Goal: Task Accomplishment & Management: Manage account settings

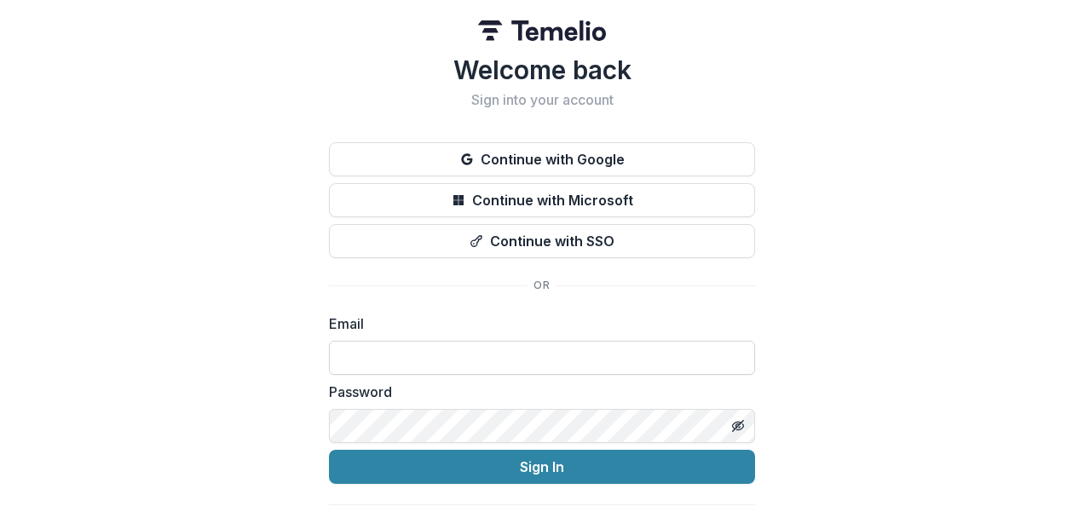
click at [563, 354] on input at bounding box center [542, 358] width 426 height 34
type input "**********"
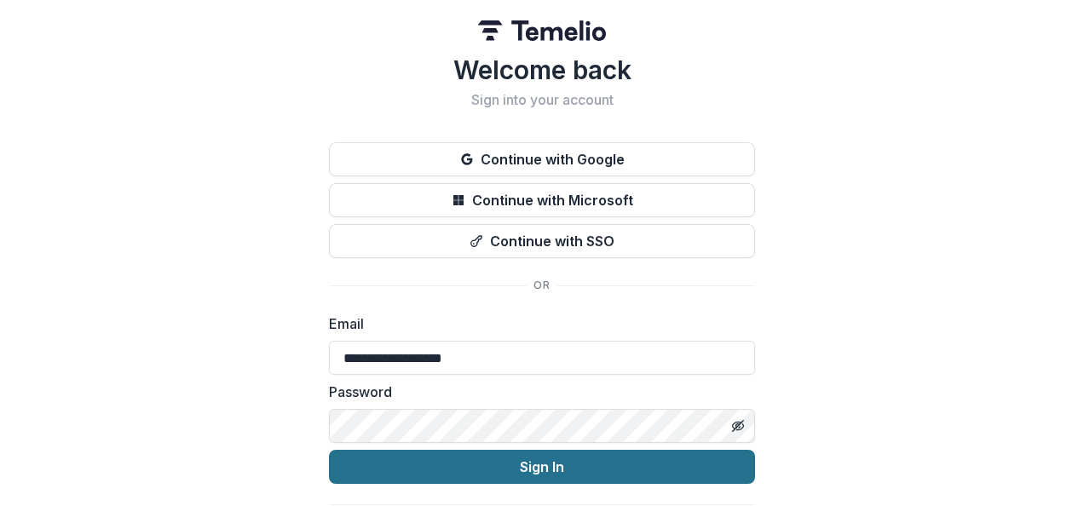
click at [531, 471] on button "Sign In" at bounding box center [542, 467] width 426 height 34
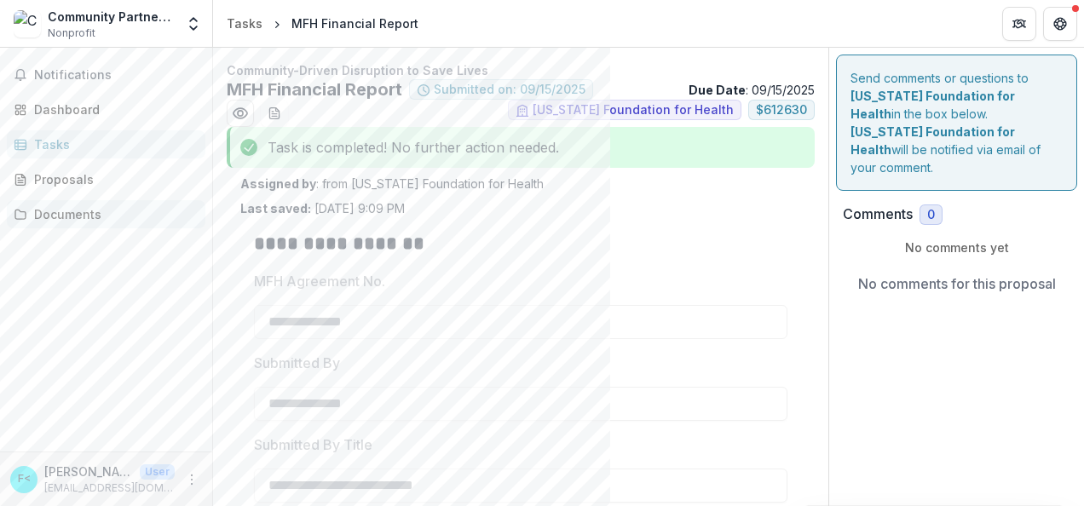
click at [71, 211] on div "Documents" at bounding box center [113, 214] width 158 height 18
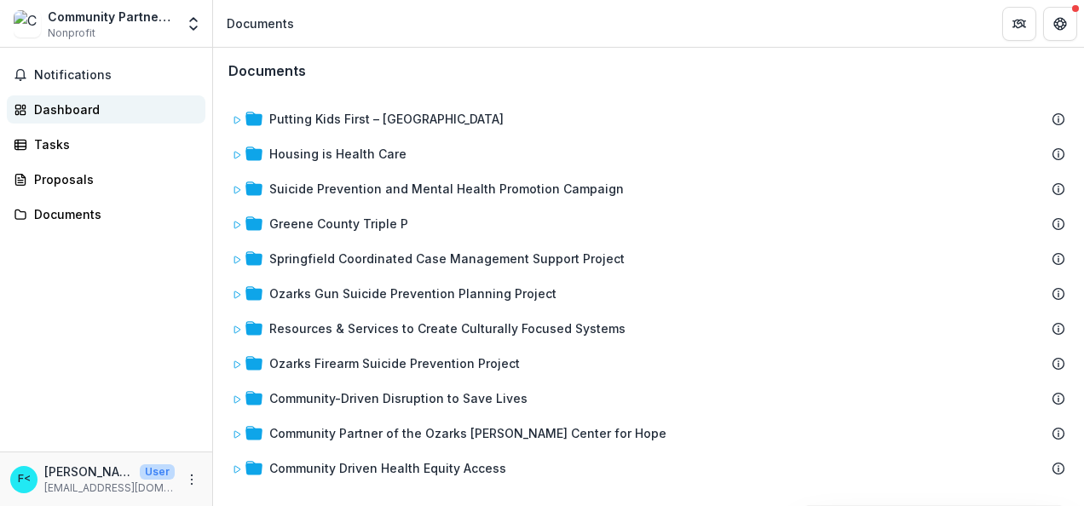
click at [54, 105] on div "Dashboard" at bounding box center [113, 110] width 158 height 18
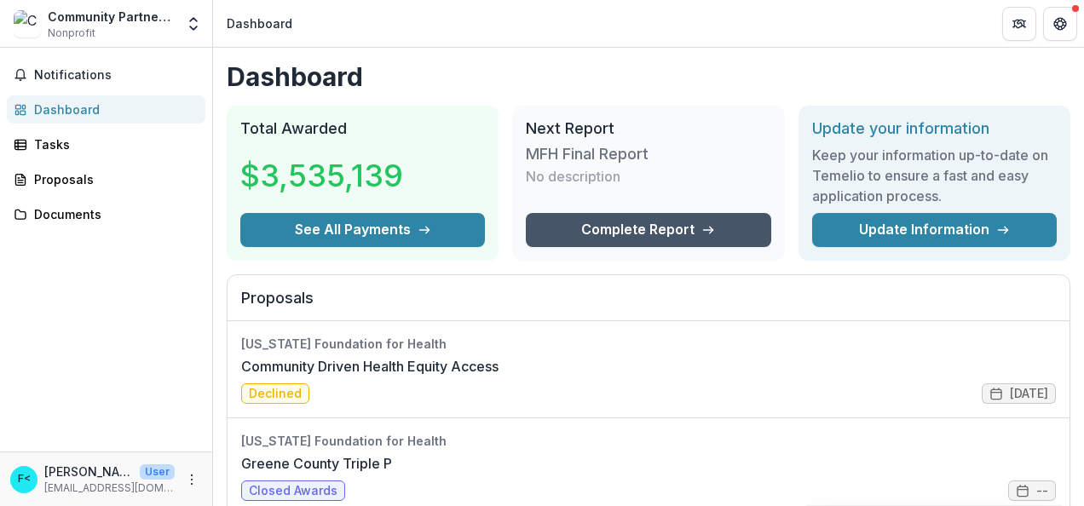
click at [670, 228] on link "Complete Report" at bounding box center [648, 230] width 245 height 34
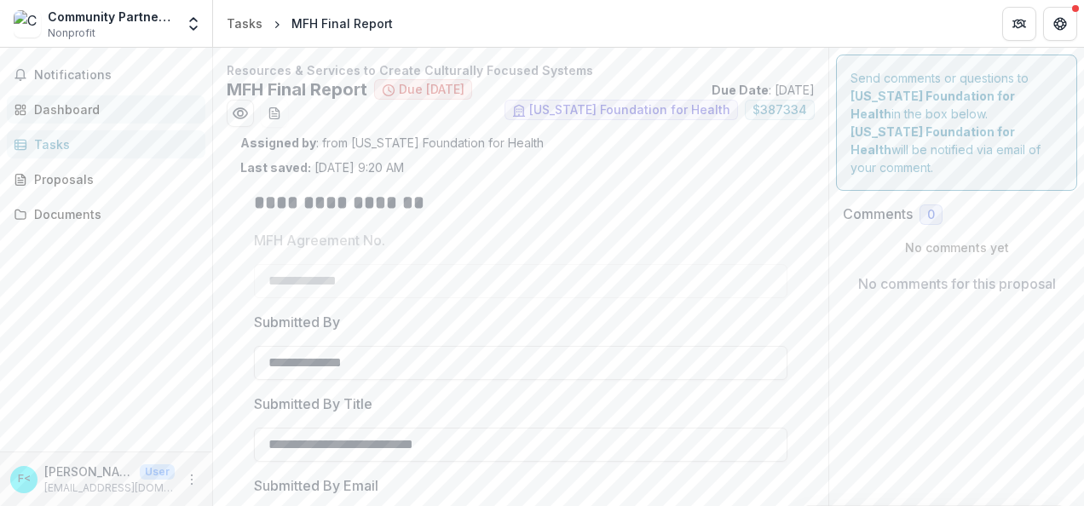
click at [73, 107] on div "Dashboard" at bounding box center [113, 110] width 158 height 18
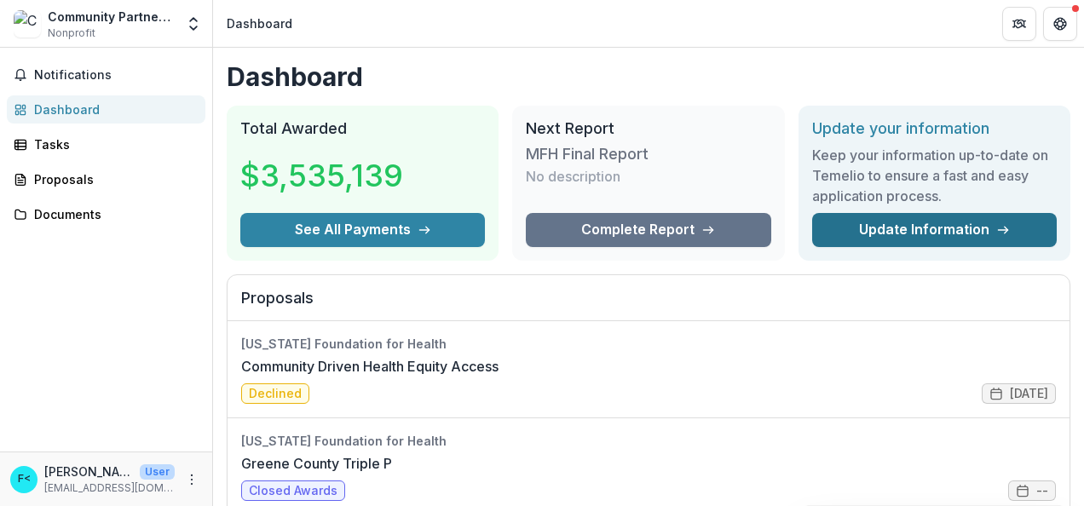
click at [940, 234] on link "Update Information" at bounding box center [934, 230] width 245 height 34
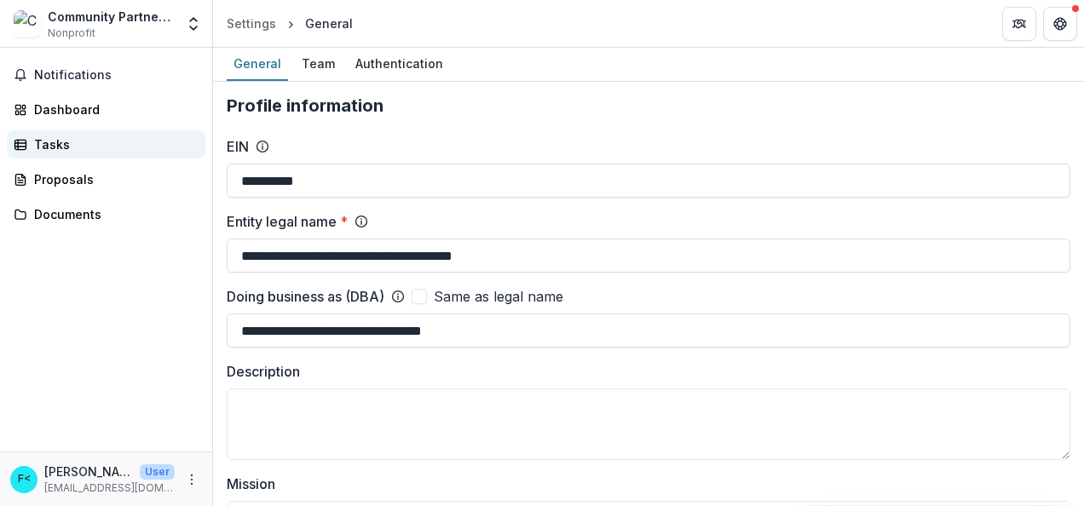
click at [41, 142] on div "Tasks" at bounding box center [113, 145] width 158 height 18
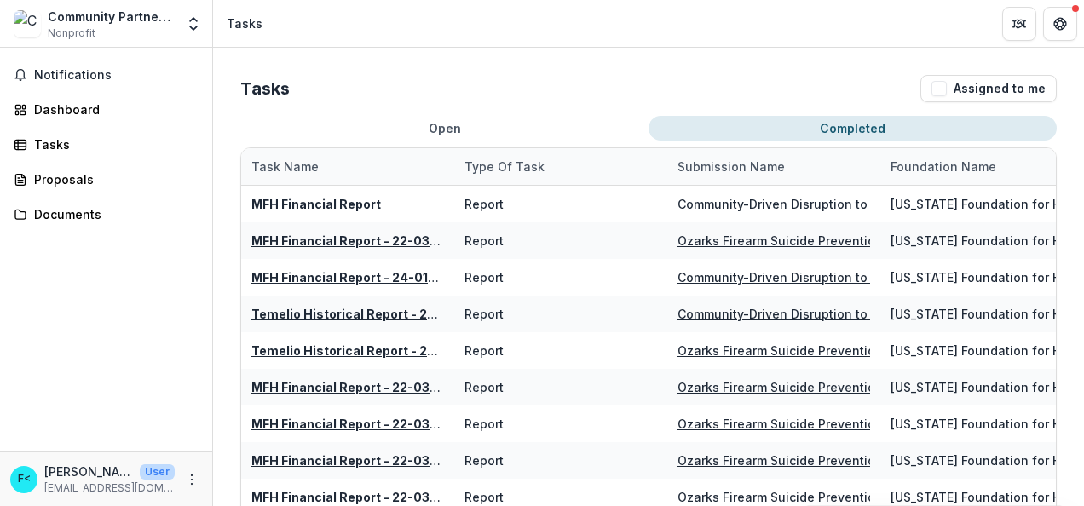
click at [849, 127] on button "Completed" at bounding box center [853, 128] width 408 height 25
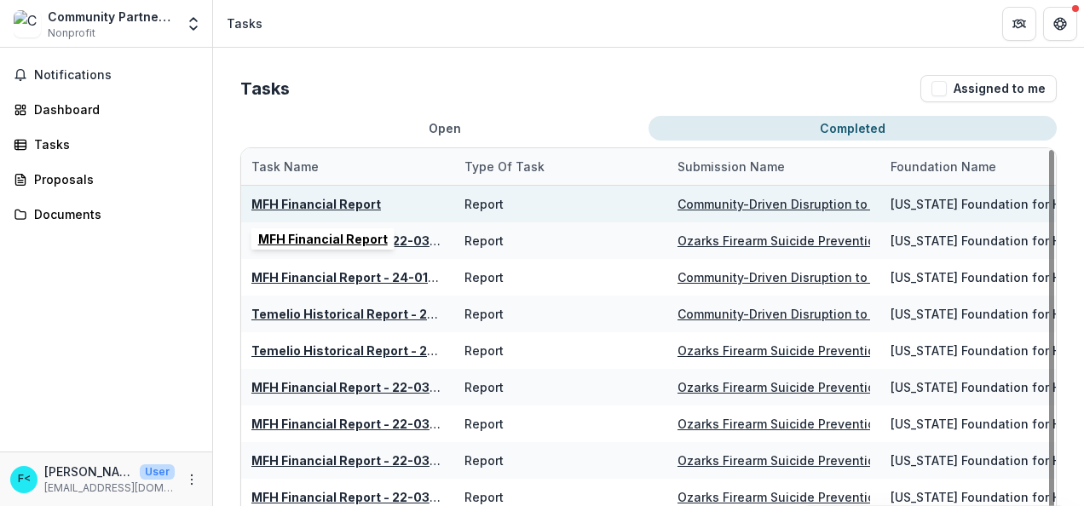
click at [326, 198] on u "MFH Financial Report" at bounding box center [316, 204] width 130 height 14
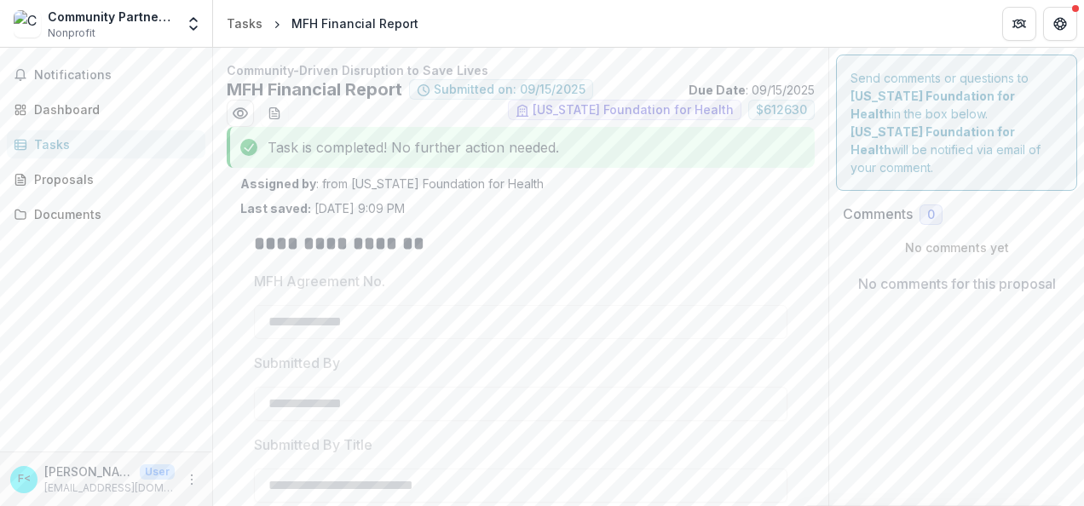
click at [886, 274] on p "No comments for this proposal" at bounding box center [957, 284] width 198 height 20
click at [861, 274] on p "No comments for this proposal" at bounding box center [957, 284] width 198 height 20
click at [919, 239] on p "No comments yet" at bounding box center [957, 248] width 228 height 18
click at [901, 239] on p "No comments yet" at bounding box center [957, 248] width 228 height 18
click at [927, 208] on span "0" at bounding box center [931, 215] width 8 height 14
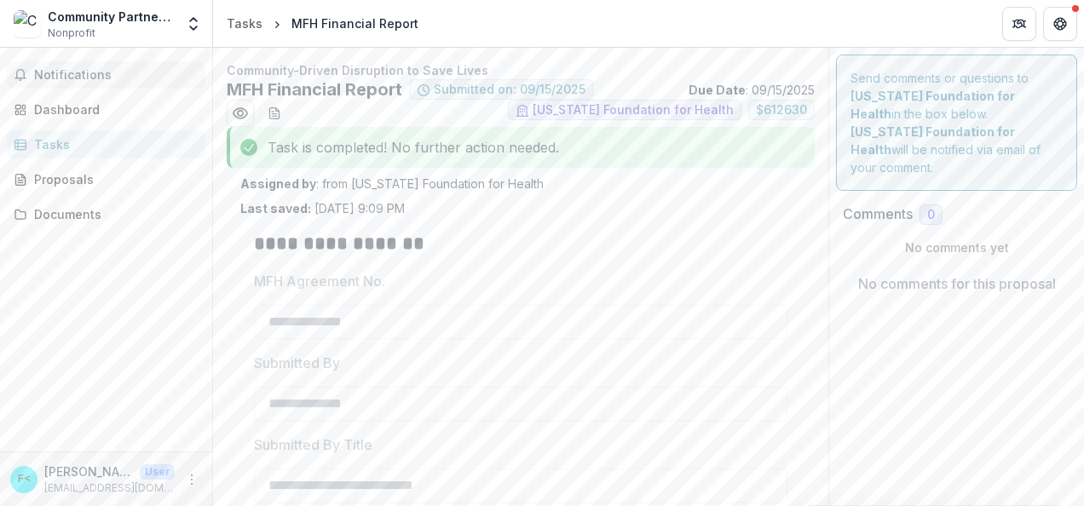
click at [73, 75] on span "Notifications" at bounding box center [116, 75] width 165 height 14
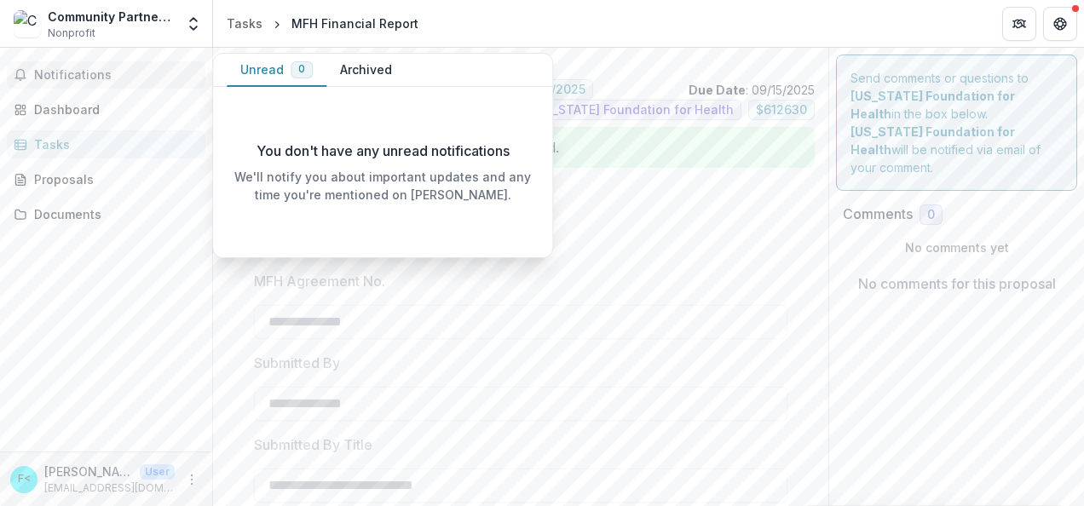
click at [360, 71] on button "Archived" at bounding box center [365, 70] width 79 height 33
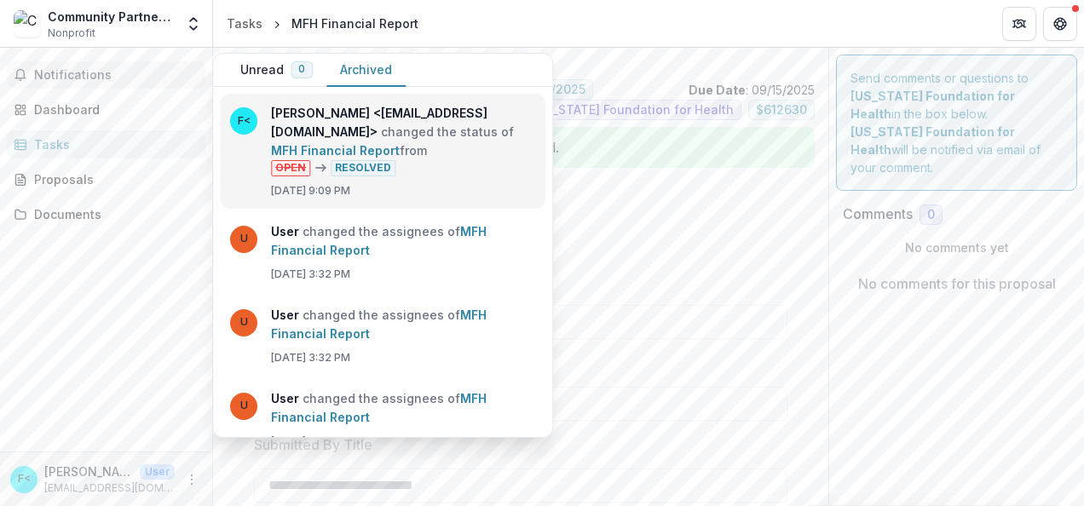
click at [378, 147] on link "MFH Financial Report" at bounding box center [335, 150] width 129 height 14
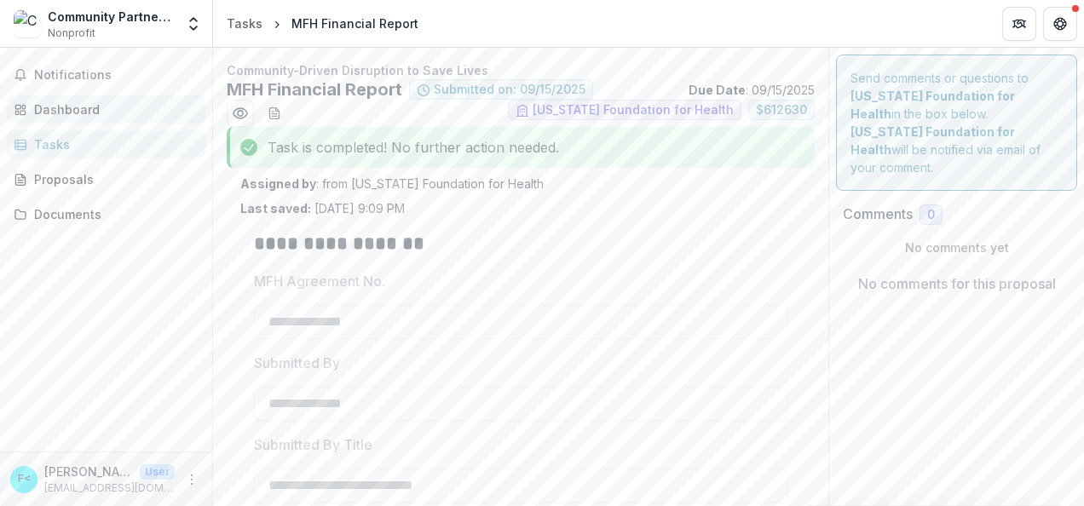
click at [95, 107] on div "Dashboard" at bounding box center [113, 110] width 158 height 18
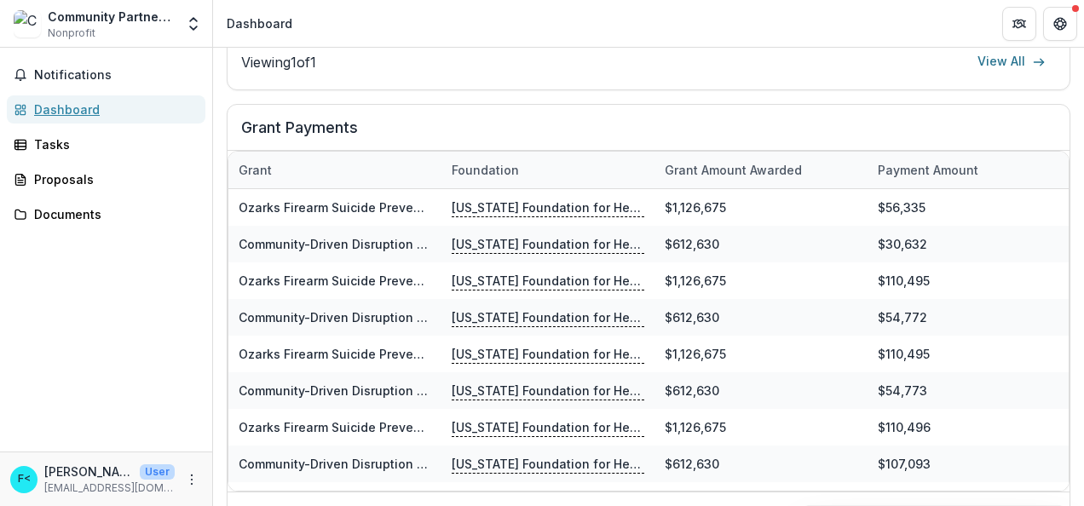
scroll to position [1047, 0]
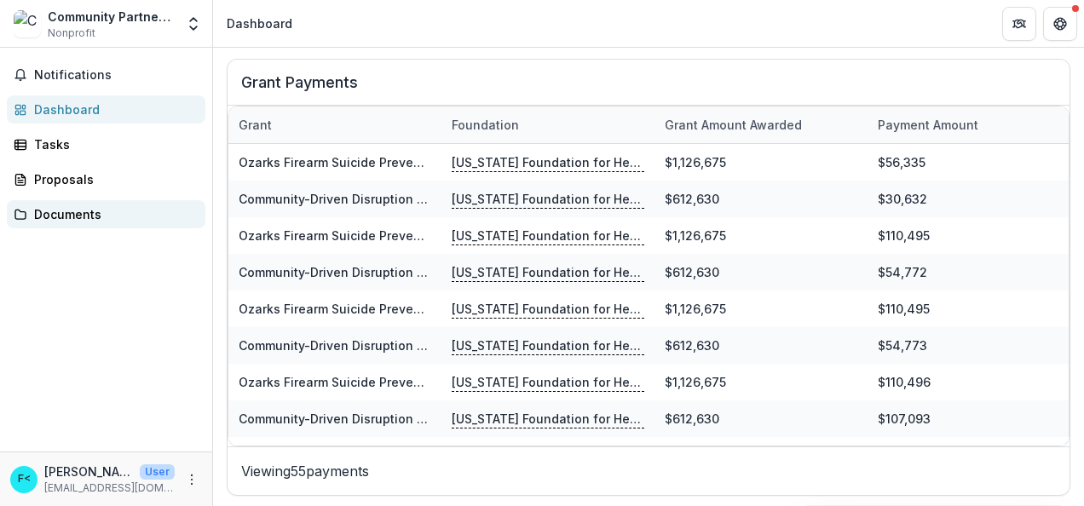
click at [58, 212] on div "Documents" at bounding box center [113, 214] width 158 height 18
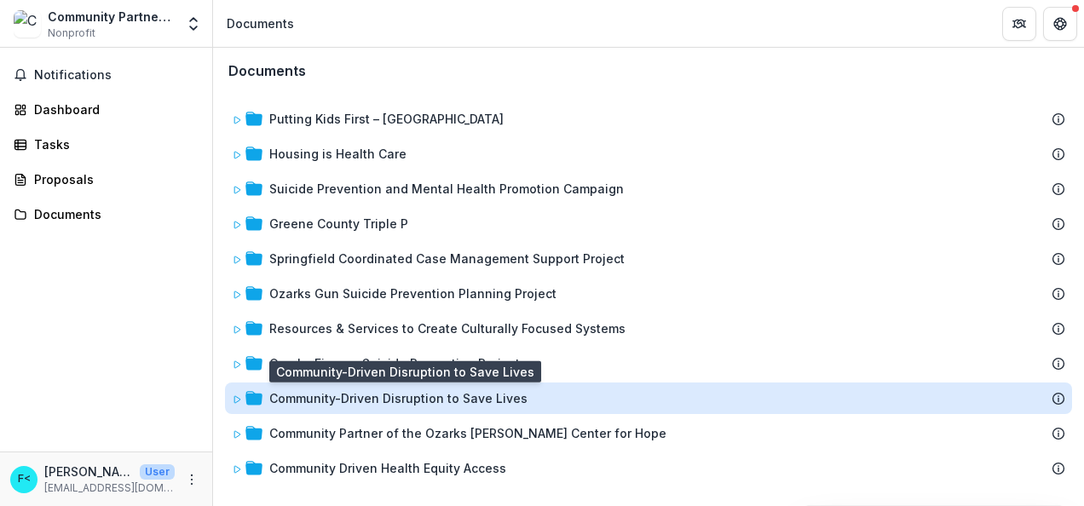
click at [306, 400] on div "Community-Driven Disruption to Save Lives" at bounding box center [398, 399] width 258 height 18
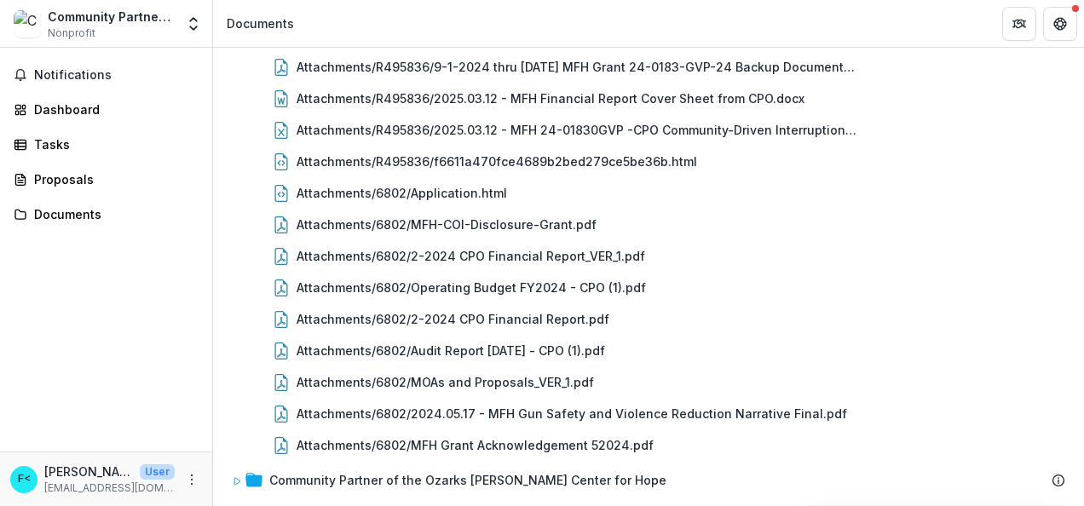
scroll to position [364, 0]
